Goal: Information Seeking & Learning: Learn about a topic

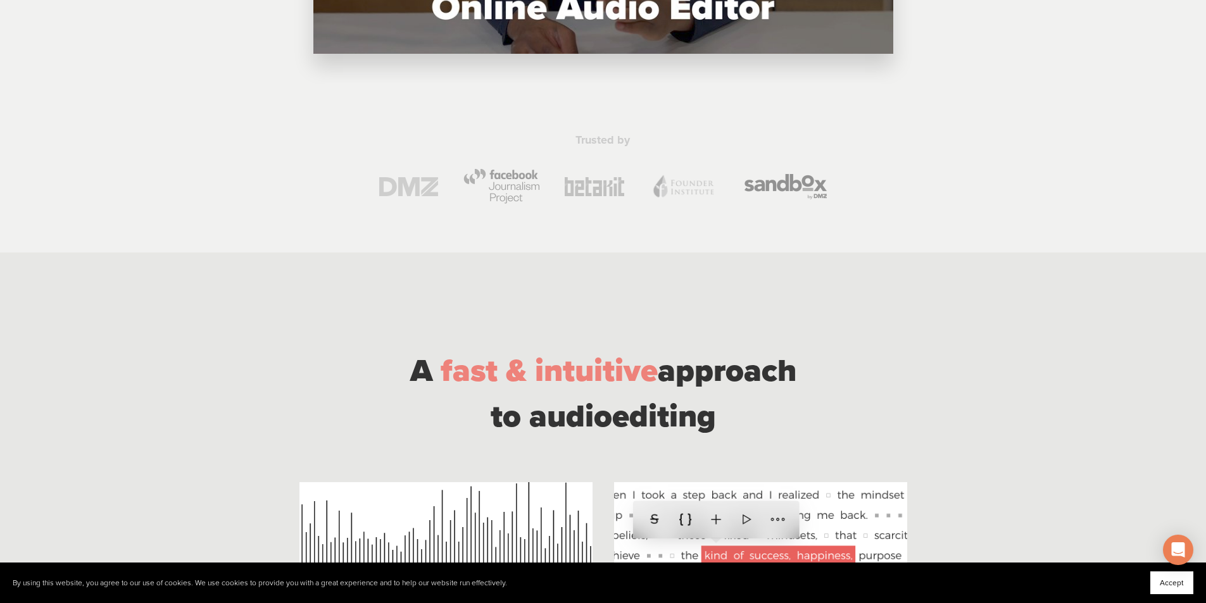
scroll to position [443, 0]
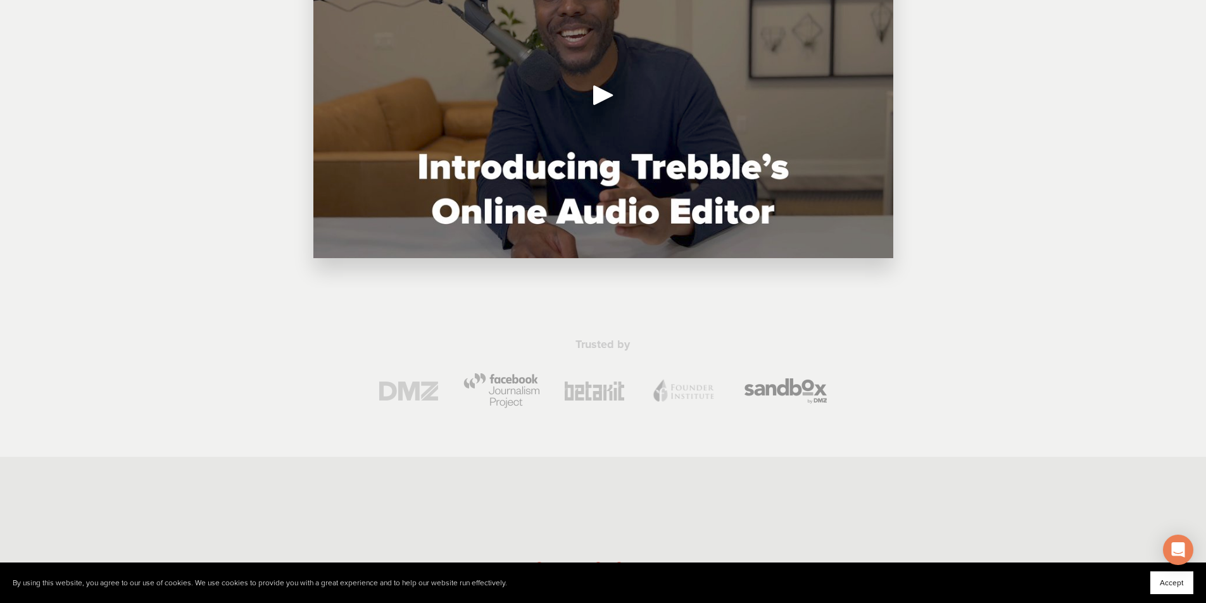
click at [588, 104] on div "Play" at bounding box center [603, 95] width 30 height 30
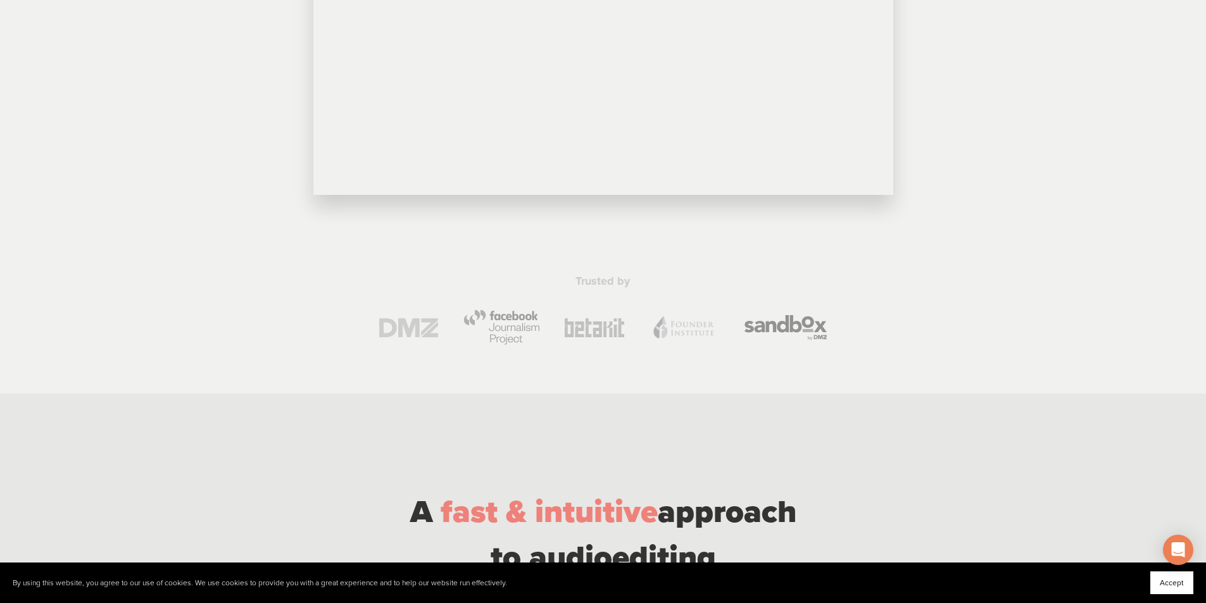
scroll to position [886, 0]
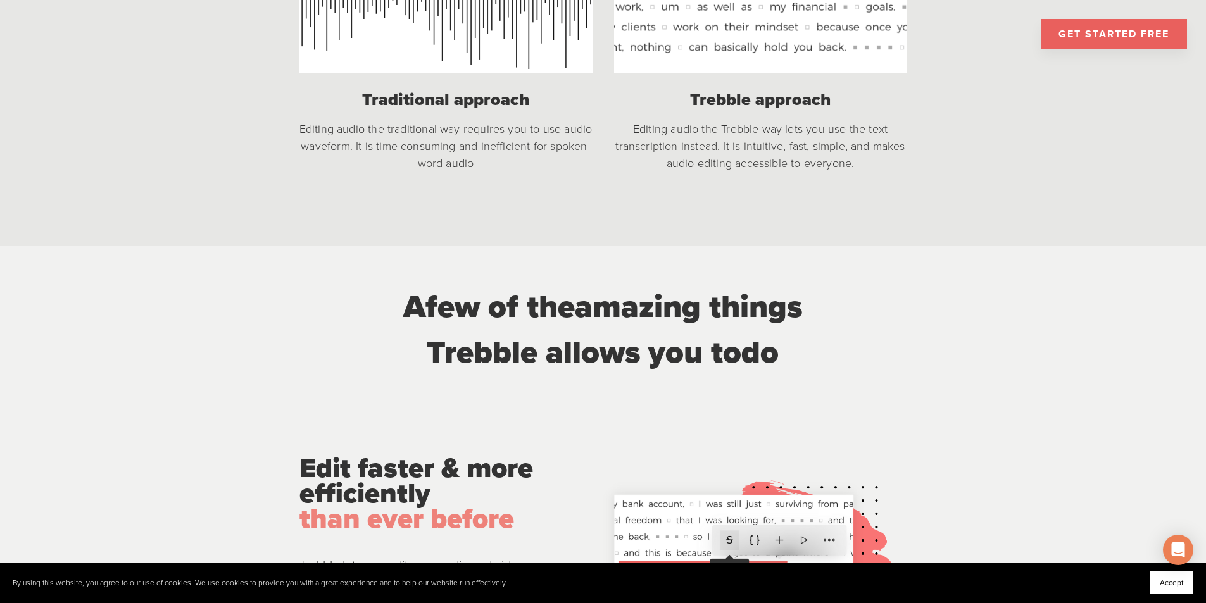
scroll to position [1393, 0]
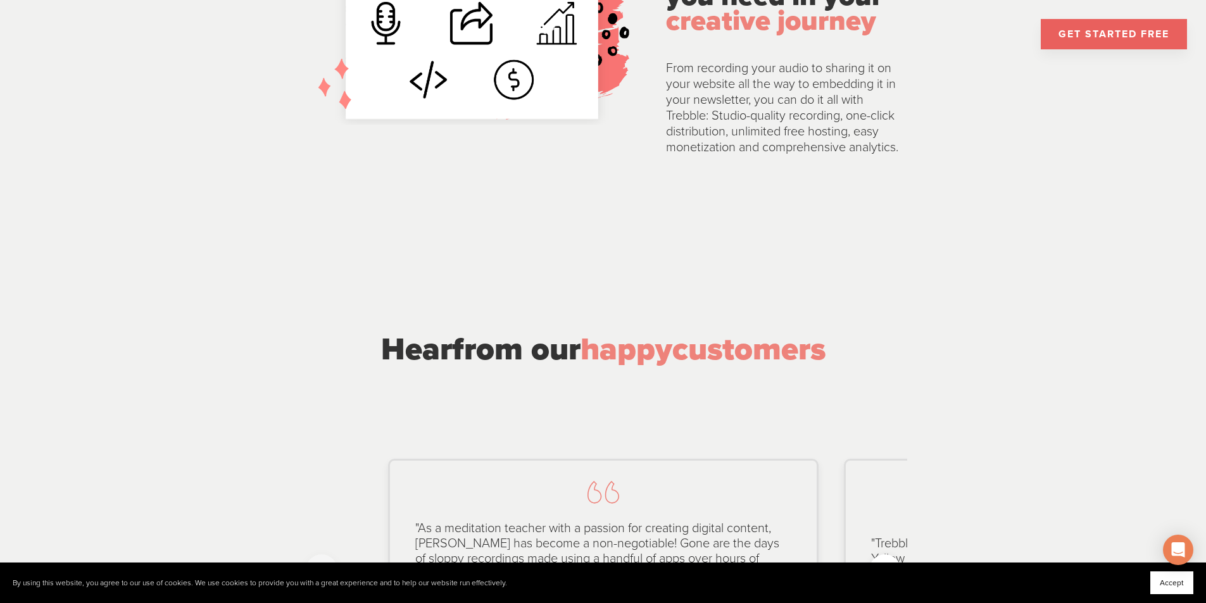
scroll to position [2849, 0]
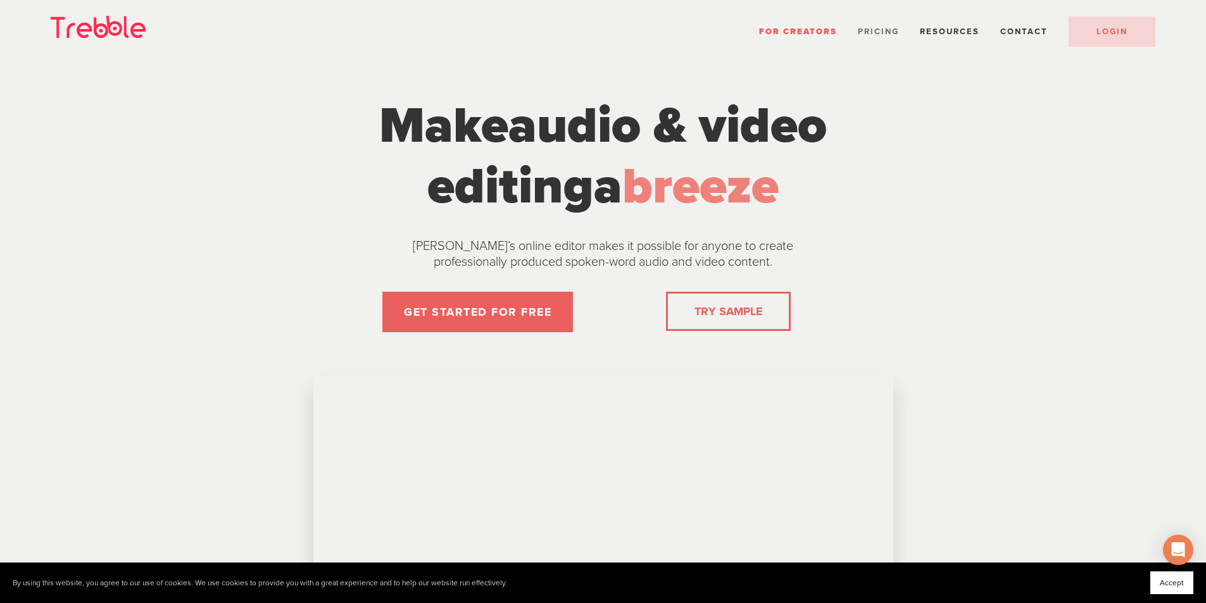
click at [894, 29] on span "Pricing" at bounding box center [878, 32] width 41 height 10
